Goal: Task Accomplishment & Management: Manage account settings

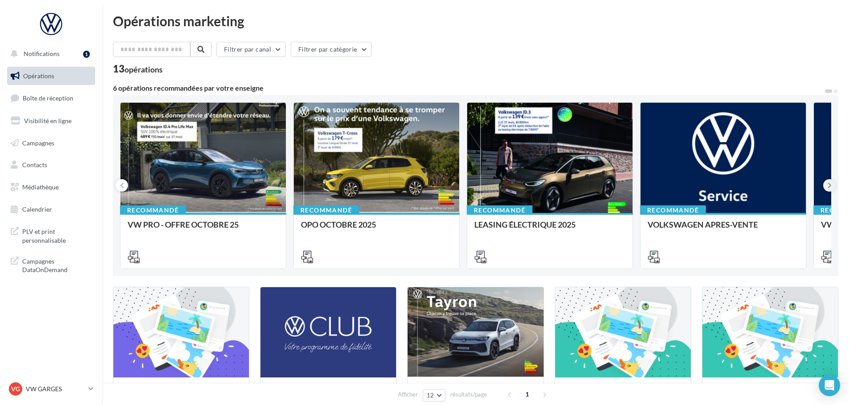
click at [830, 185] on icon at bounding box center [830, 185] width 4 height 9
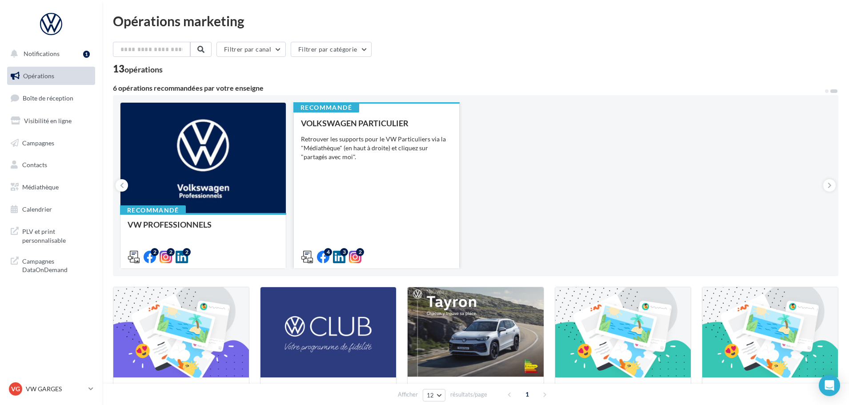
click at [409, 204] on div "VOLKSWAGEN PARTICULIER Retrouver les supports pour le VW Particuliers via la "M…" at bounding box center [376, 190] width 151 height 142
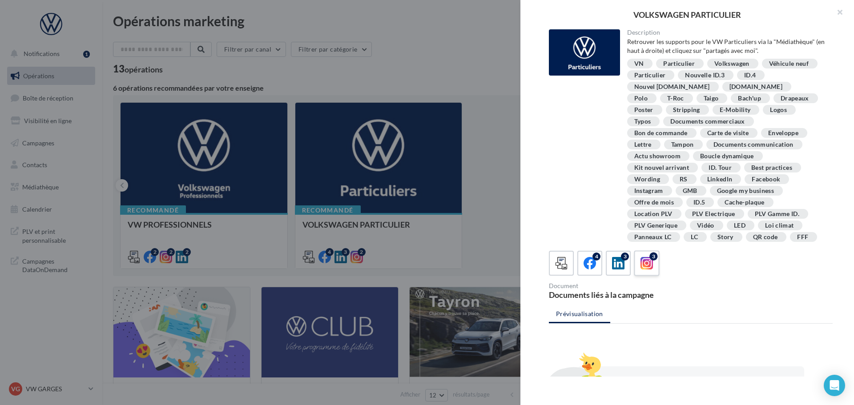
click at [654, 268] on div "3" at bounding box center [646, 263] width 16 height 16
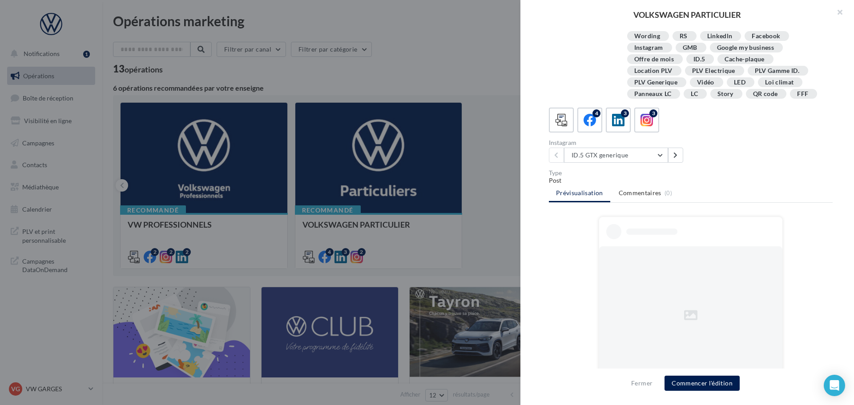
scroll to position [178, 0]
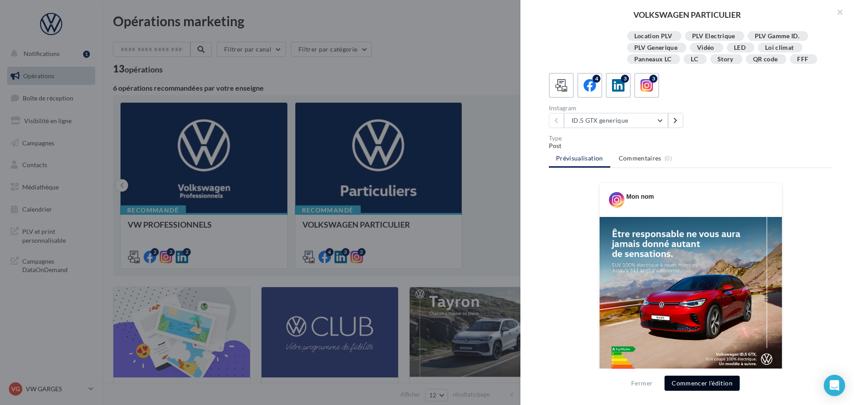
click at [709, 380] on button "Commencer l'édition" at bounding box center [701, 383] width 75 height 15
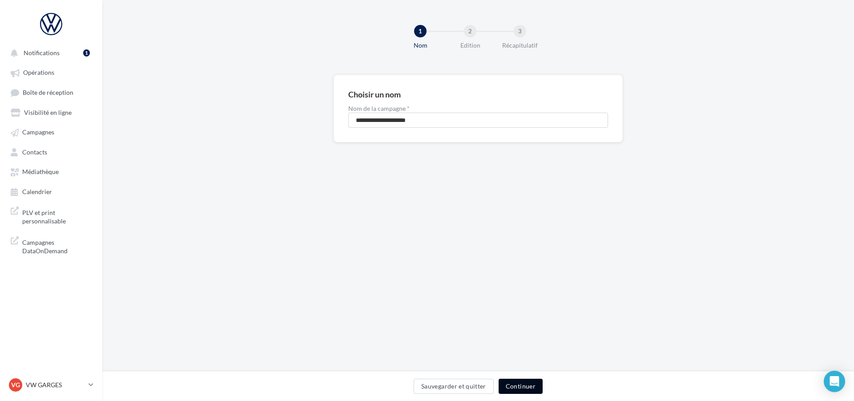
click at [519, 384] on button "Continuer" at bounding box center [520, 385] width 44 height 15
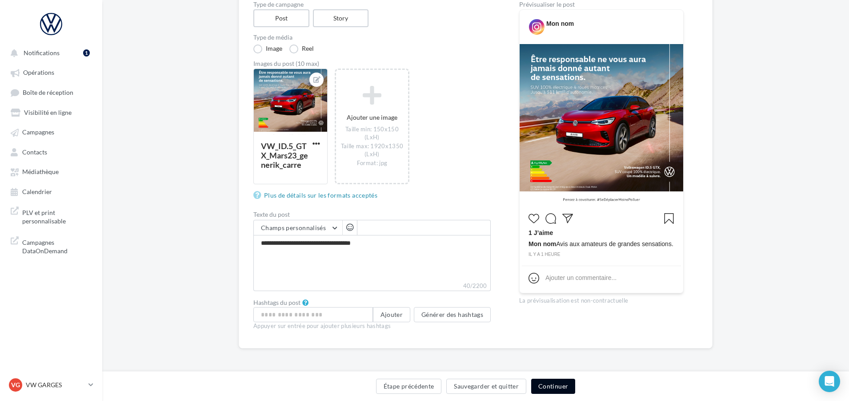
click at [549, 383] on button "Continuer" at bounding box center [553, 385] width 44 height 15
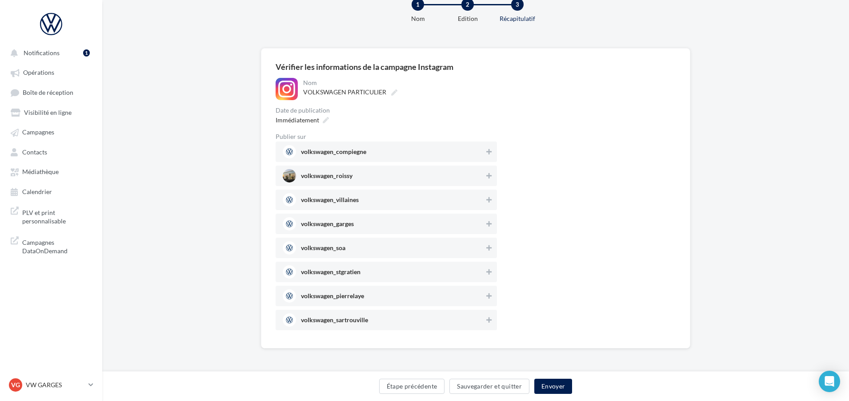
scroll to position [27, 0]
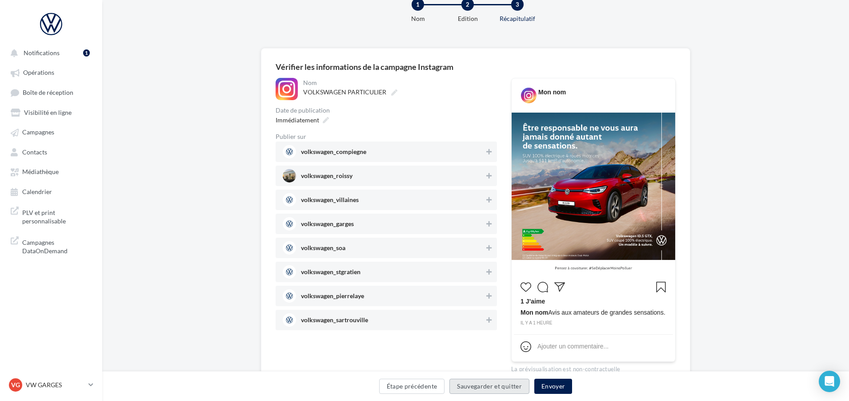
click at [483, 387] on button "Sauvegarder et quitter" at bounding box center [489, 385] width 80 height 15
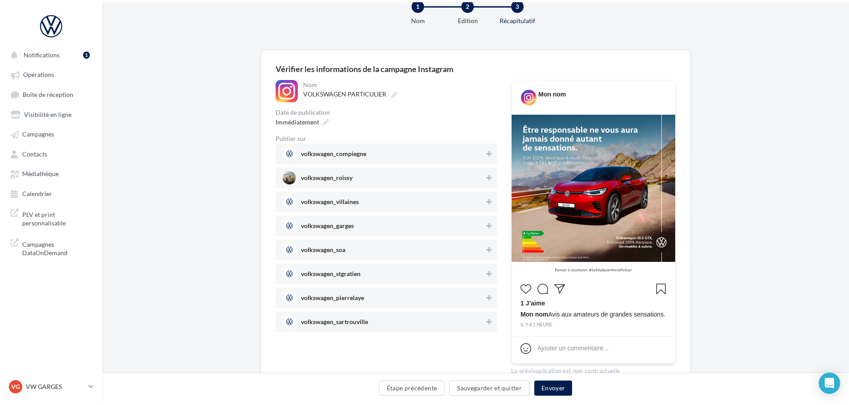
scroll to position [14, 0]
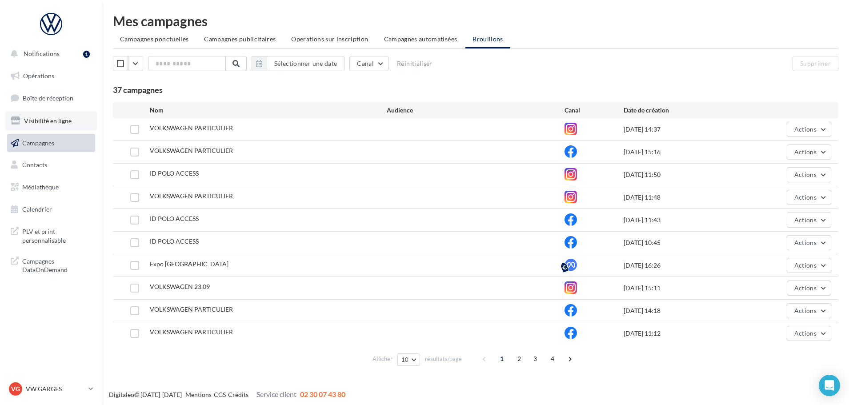
click at [53, 118] on span "Visibilité en ligne" at bounding box center [48, 121] width 48 height 8
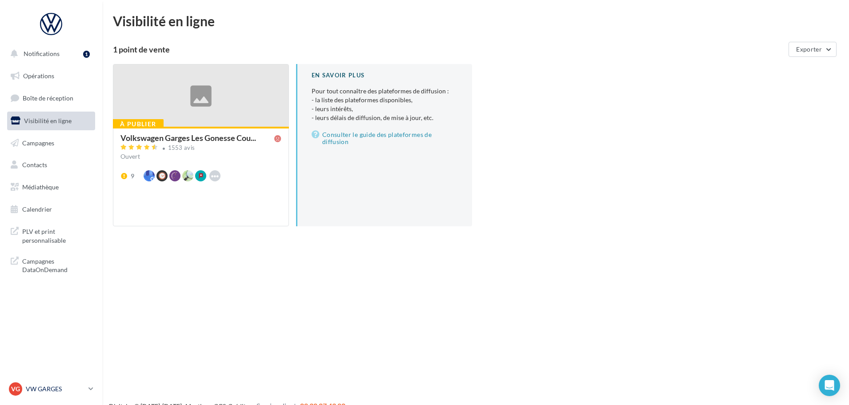
click at [45, 385] on p "VW GARGES" at bounding box center [55, 389] width 59 height 9
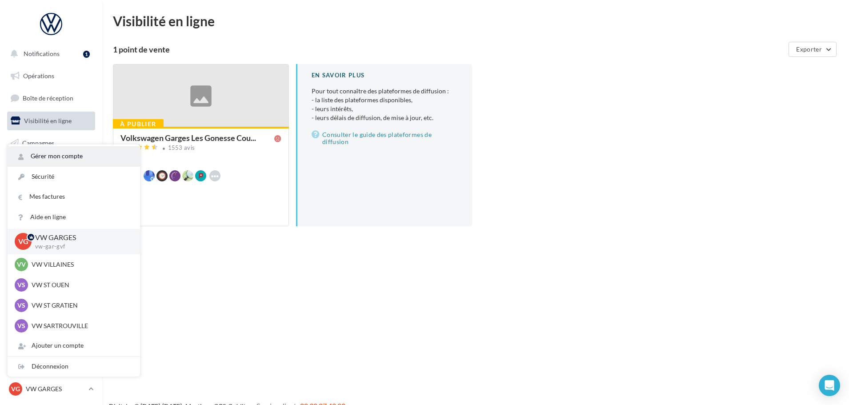
click at [70, 158] on link "Gérer mon compte" at bounding box center [74, 156] width 132 height 20
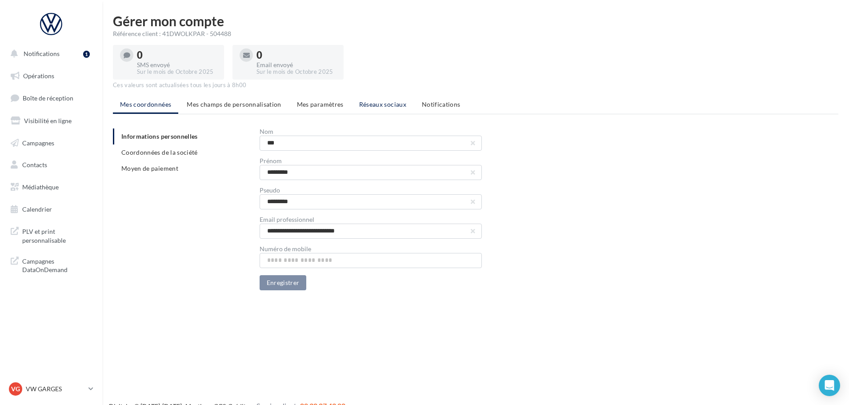
click at [371, 105] on span "Réseaux sociaux" at bounding box center [382, 104] width 47 height 8
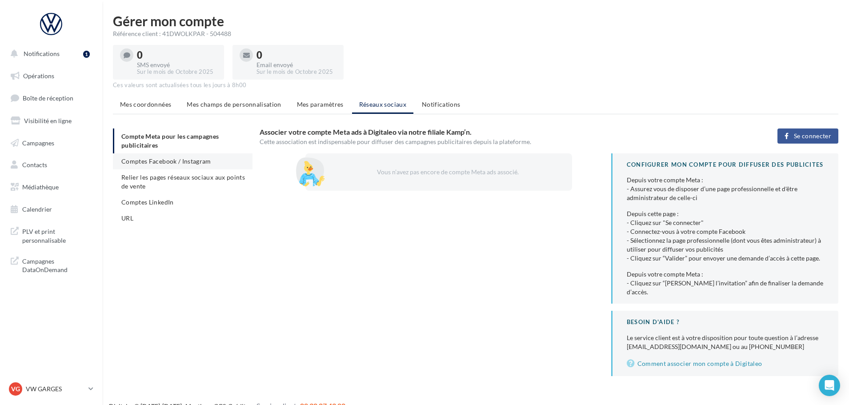
click at [155, 162] on span "Comptes Facebook / Instagram" at bounding box center [166, 161] width 90 height 8
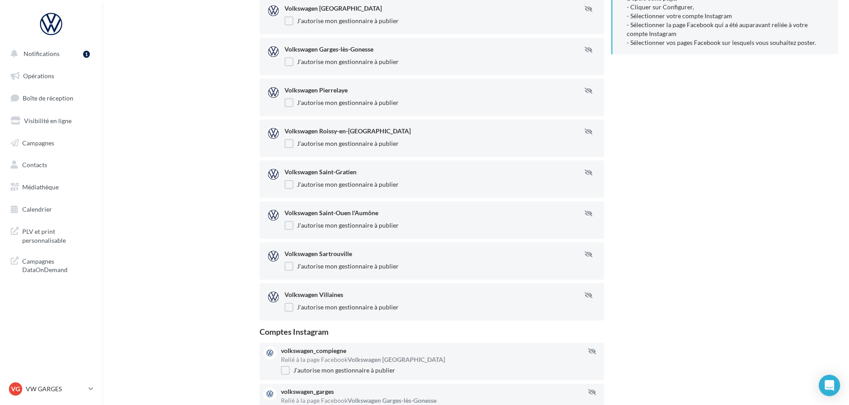
scroll to position [178, 0]
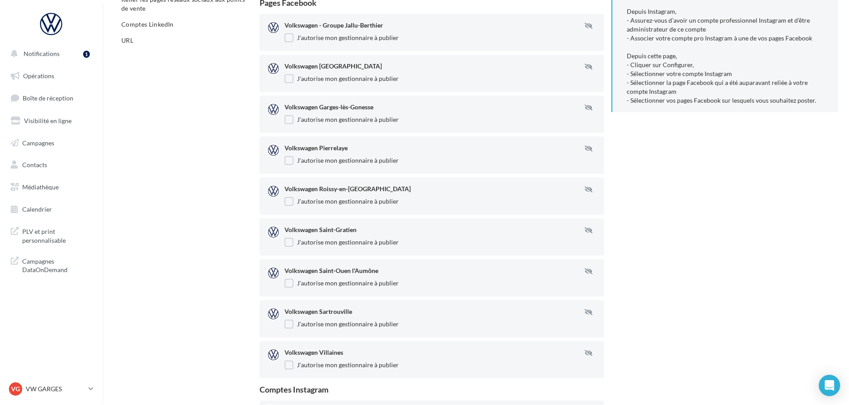
click at [184, 235] on div "Compte Meta pour les campagnes publicitaires Comptes Facebook / Instagram Relie…" at bounding box center [479, 339] width 733 height 777
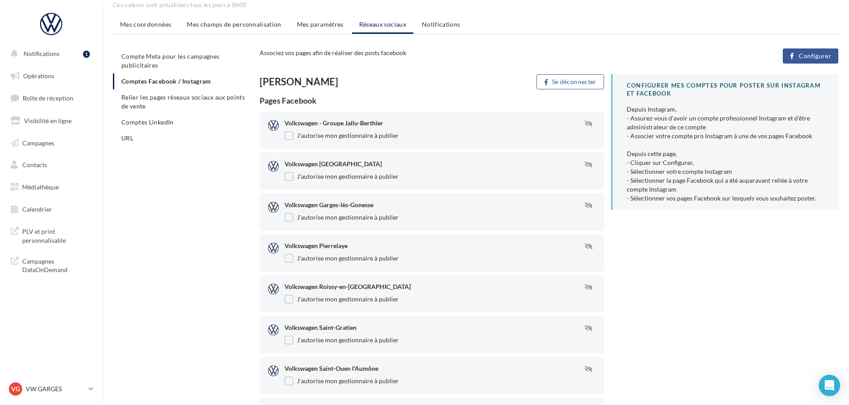
scroll to position [0, 0]
